Goal: Task Accomplishment & Management: Manage account settings

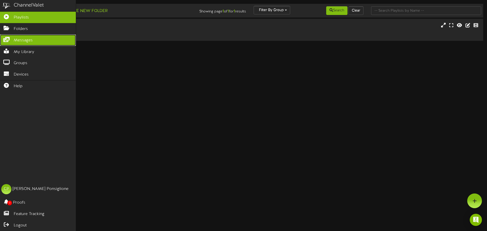
click at [13, 38] on link "Messages" at bounding box center [38, 39] width 76 height 11
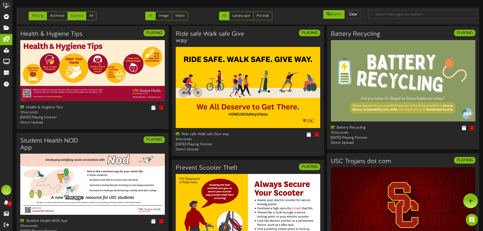
click at [73, 14] on link "Expired" at bounding box center [76, 16] width 19 height 9
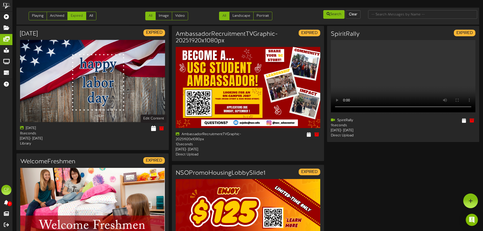
click at [152, 128] on icon at bounding box center [153, 129] width 5 height 6
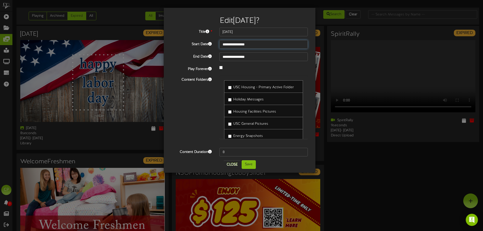
click at [266, 45] on input "**********" at bounding box center [263, 44] width 89 height 9
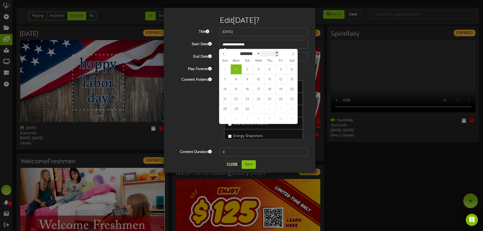
type input "****"
click at [279, 53] on span at bounding box center [277, 52] width 4 height 3
type input "**********"
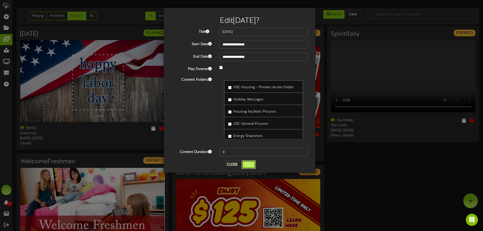
click at [247, 166] on button "Save" at bounding box center [249, 164] width 14 height 9
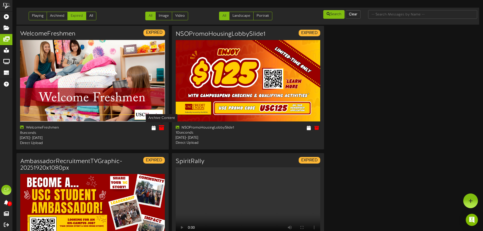
click at [161, 127] on icon at bounding box center [162, 128] width 6 height 6
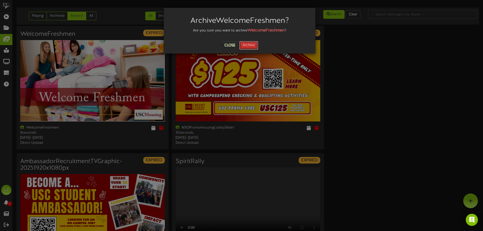
click at [252, 45] on button "Archive" at bounding box center [248, 45] width 19 height 9
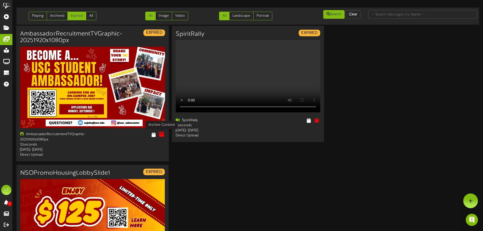
click at [162, 133] on icon at bounding box center [162, 135] width 6 height 6
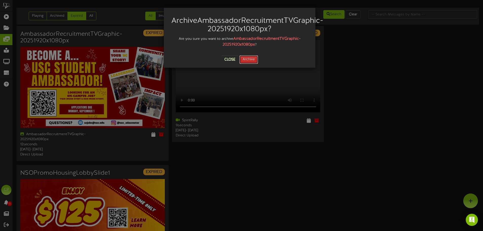
click at [250, 64] on button "Archive" at bounding box center [248, 59] width 19 height 9
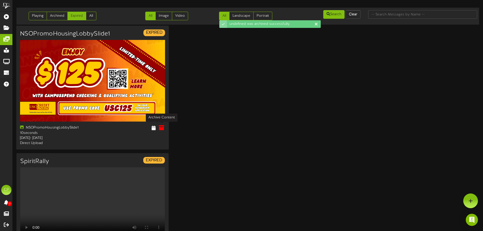
click at [162, 128] on icon at bounding box center [162, 128] width 6 height 6
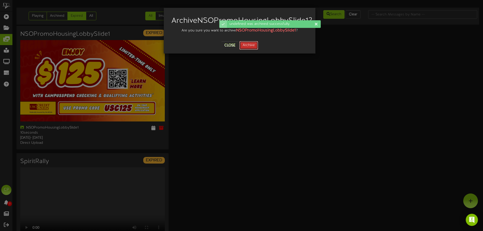
click at [256, 50] on button "Archive" at bounding box center [248, 45] width 19 height 9
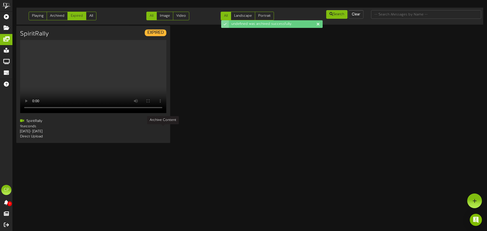
click at [162, 124] on icon at bounding box center [163, 121] width 6 height 6
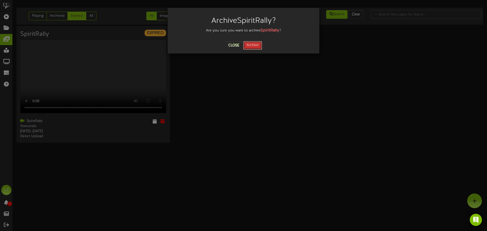
click at [253, 45] on button "Archive" at bounding box center [252, 45] width 19 height 9
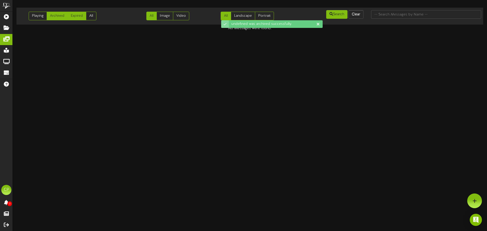
click at [51, 14] on link "Archived" at bounding box center [57, 16] width 21 height 9
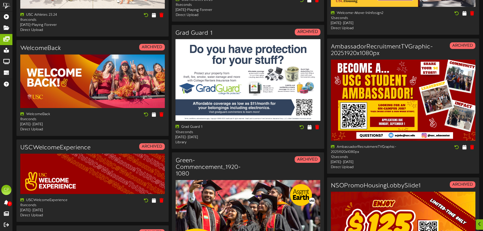
scroll to position [264, 0]
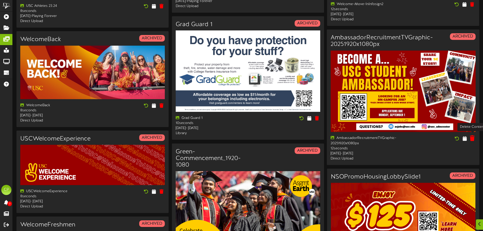
click at [473, 138] on icon at bounding box center [472, 138] width 5 height 6
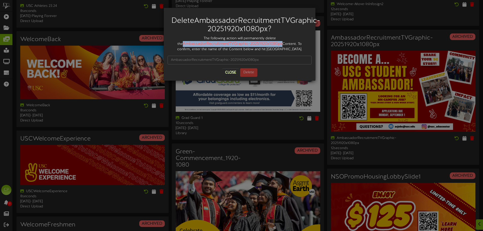
drag, startPoint x: 173, startPoint y: 52, endPoint x: 272, endPoint y: 52, distance: 99.7
click at [272, 52] on div "The following action will permanently delete the AmbassadorRecruitmentTVGraphic…" at bounding box center [240, 44] width 144 height 16
copy strong "AmbassadorRecruitmentTVGraphic-20251920x1080px"
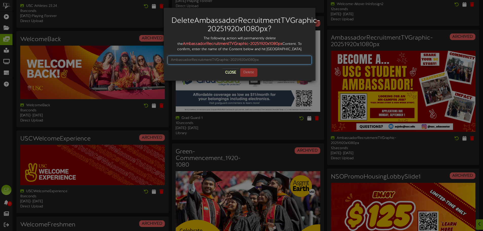
click at [196, 64] on input "text" at bounding box center [240, 60] width 144 height 9
paste input "AmbassadorRecruitmentTVGraphic-20251920x1080px"
type input "AmbassadorRecruitmentTVGraphic-20251920x1080px"
click at [249, 77] on button "Delete" at bounding box center [248, 72] width 17 height 9
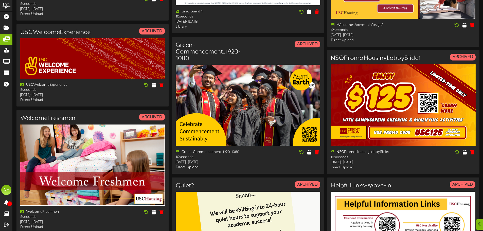
scroll to position [380, 0]
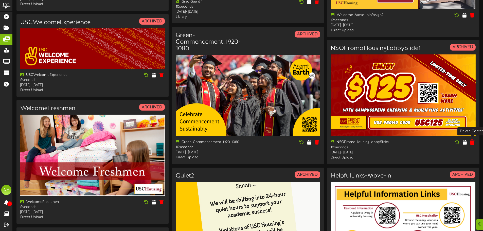
click at [473, 142] on icon at bounding box center [472, 142] width 5 height 6
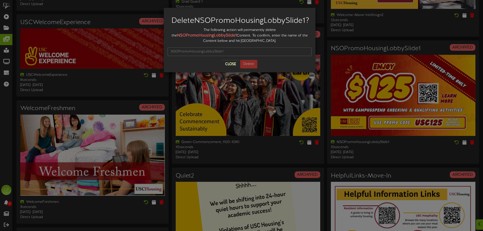
click at [177, 38] on strong "NSOPromoHousingLobbySlide1" at bounding box center [207, 35] width 60 height 5
drag, startPoint x: 177, startPoint y: 43, endPoint x: 234, endPoint y: 42, distance: 56.8
click at [234, 42] on div "The following action will permanently delete the NSOPromoHousingLobbySlide1 Con…" at bounding box center [240, 36] width 144 height 16
copy strong "NSOPromoHousingLobbySlide1"
click at [191, 56] on input "text" at bounding box center [240, 51] width 144 height 9
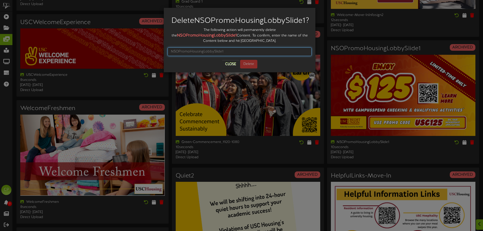
paste input "NSOPromoHousingLobbySlide1"
type input "NSOPromoHousingLobbySlide1"
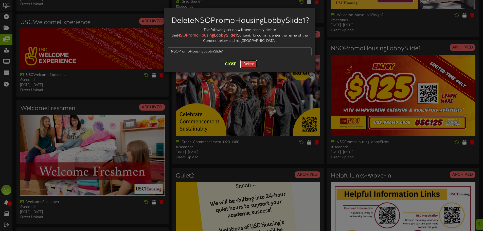
click at [250, 68] on button "Delete" at bounding box center [248, 64] width 17 height 9
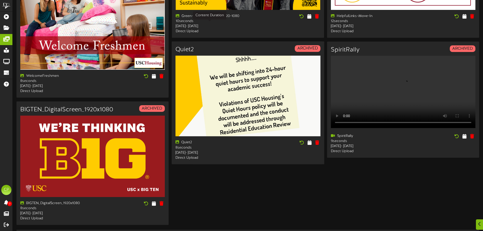
scroll to position [507, 0]
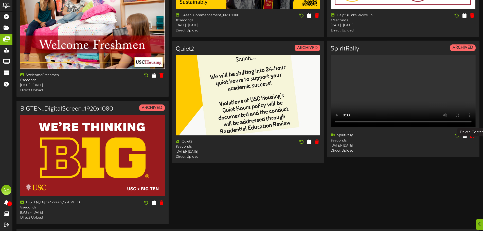
click at [472, 138] on icon at bounding box center [472, 136] width 5 height 6
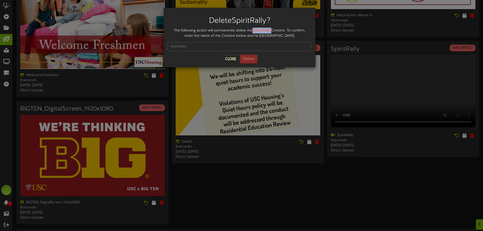
drag, startPoint x: 253, startPoint y: 30, endPoint x: 271, endPoint y: 31, distance: 17.5
click at [271, 31] on strong "SpiritRally" at bounding box center [262, 30] width 19 height 5
copy strong "SpiritRally"
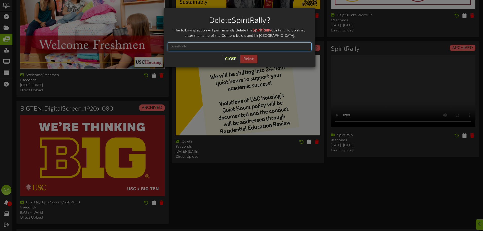
click at [185, 47] on input "text" at bounding box center [240, 46] width 144 height 9
paste input "SpiritRally"
type input "SpiritRally"
click at [248, 57] on button "Delete" at bounding box center [248, 59] width 17 height 9
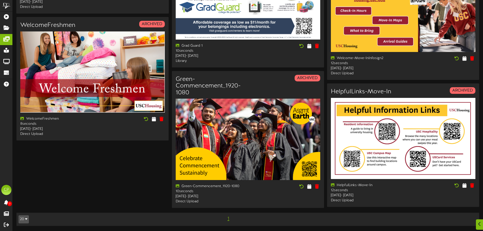
scroll to position [471, 0]
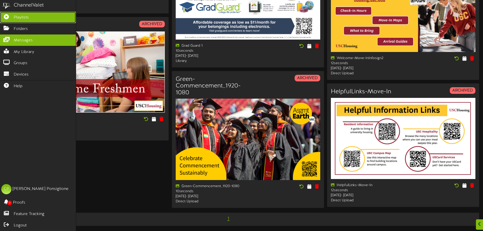
click at [24, 17] on span "Playlists" at bounding box center [21, 18] width 15 height 6
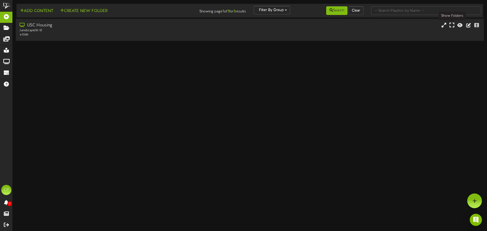
click at [453, 27] on icon at bounding box center [451, 25] width 5 height 6
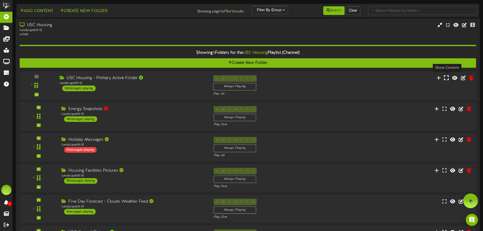
click at [446, 78] on icon at bounding box center [446, 78] width 5 height 6
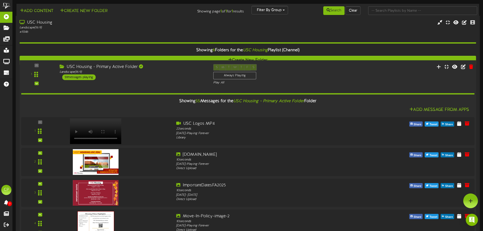
scroll to position [533, 0]
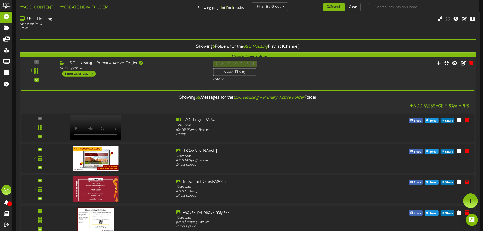
scroll to position [431, 0]
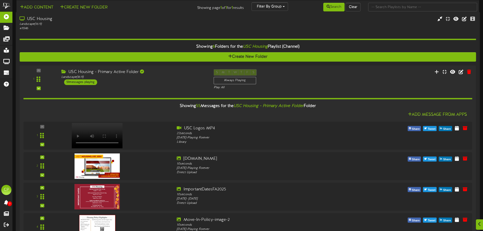
scroll to position [1736, 0]
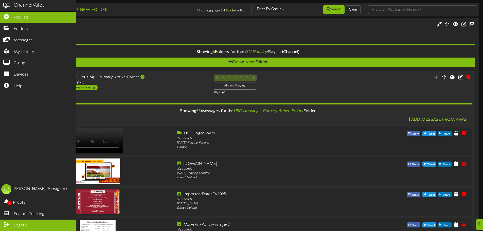
scroll to position [0, 0]
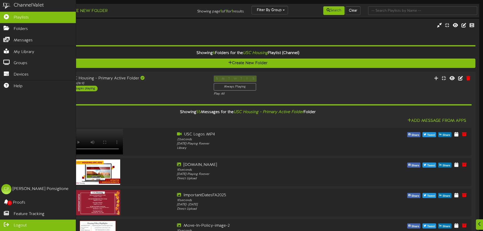
click at [24, 224] on span "Logout" at bounding box center [20, 226] width 13 height 6
